Goal: Book appointment/travel/reservation

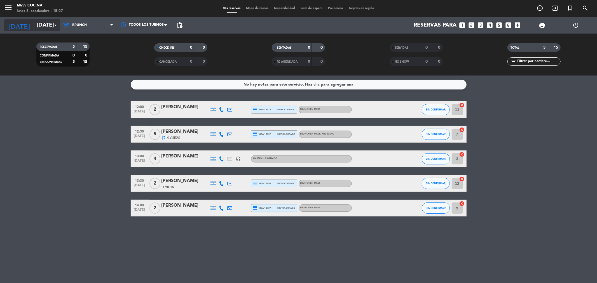
click at [36, 27] on input "[DATE]" at bounding box center [69, 25] width 71 height 12
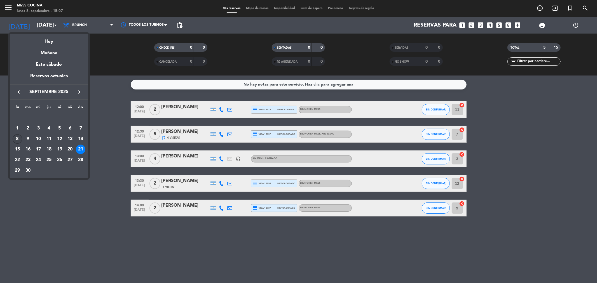
click at [17, 138] on div "8" at bounding box center [18, 139] width 10 height 10
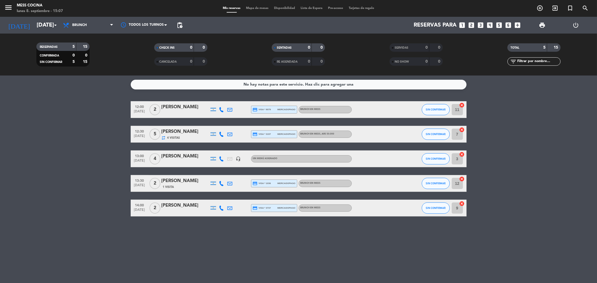
type input "[DATE]"
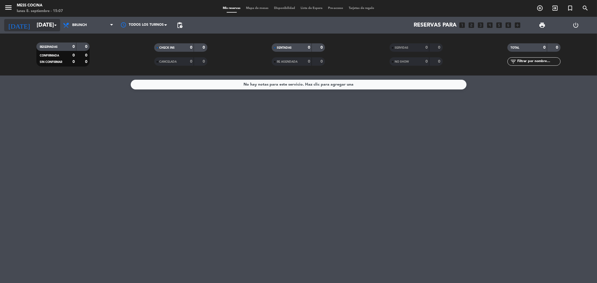
click at [47, 23] on input "[DATE]" at bounding box center [69, 25] width 71 height 12
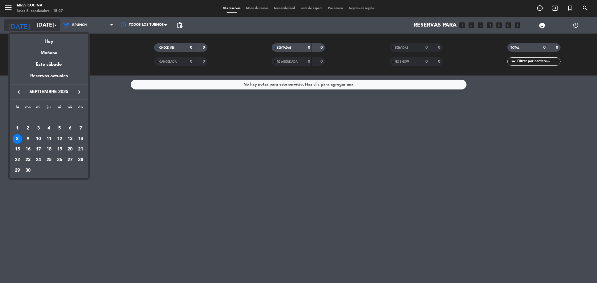
click at [47, 23] on div at bounding box center [298, 141] width 597 height 283
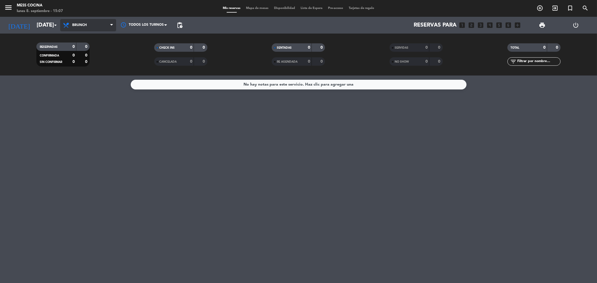
click at [90, 23] on span "Brunch" at bounding box center [88, 25] width 56 height 12
click at [91, 70] on div "menu Mess Cocina [DATE] 8. septiembre - 15:07 Mis reservas Mapa de mesas Dispon…" at bounding box center [298, 38] width 597 height 76
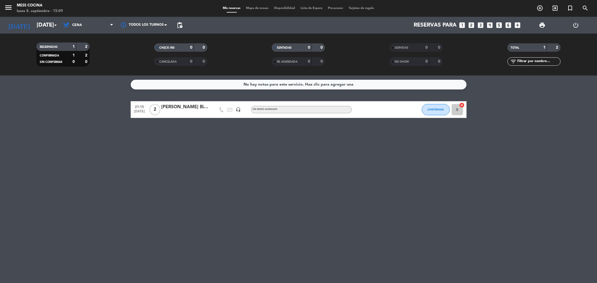
click at [186, 107] on div "[PERSON_NAME] Big box 21:30" at bounding box center [186, 107] width 48 height 7
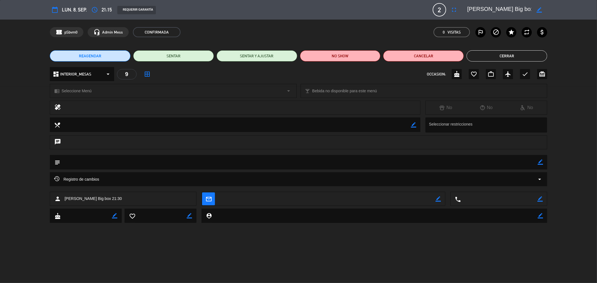
click at [513, 56] on button "Cerrar" at bounding box center [507, 55] width 81 height 11
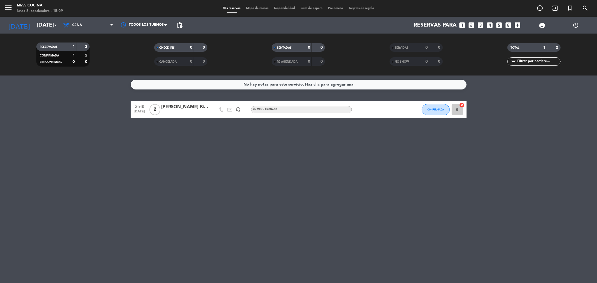
click at [207, 180] on div "No hay notas para este servicio. Haz clic para agregar una 21:15 [DATE] 2 [PERS…" at bounding box center [298, 180] width 597 height 208
